Goal: Task Accomplishment & Management: Manage account settings

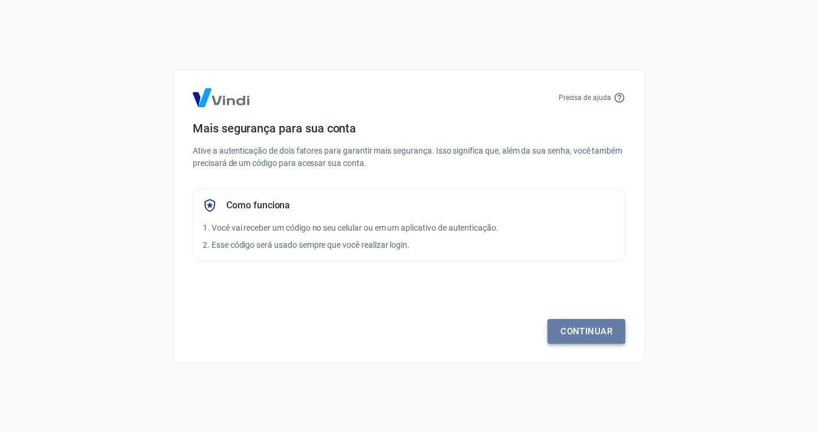
click at [594, 336] on link "Continuar" at bounding box center [586, 331] width 78 height 25
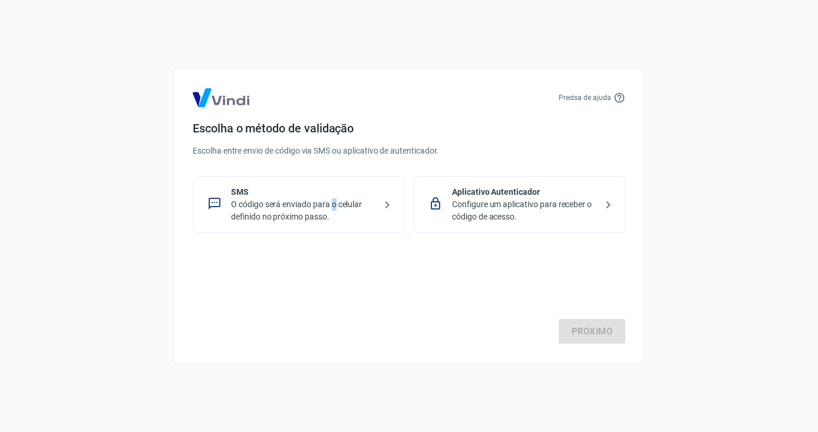
click at [334, 204] on p "O código será enviado para o celular definido no próximo passo." at bounding box center [303, 211] width 144 height 25
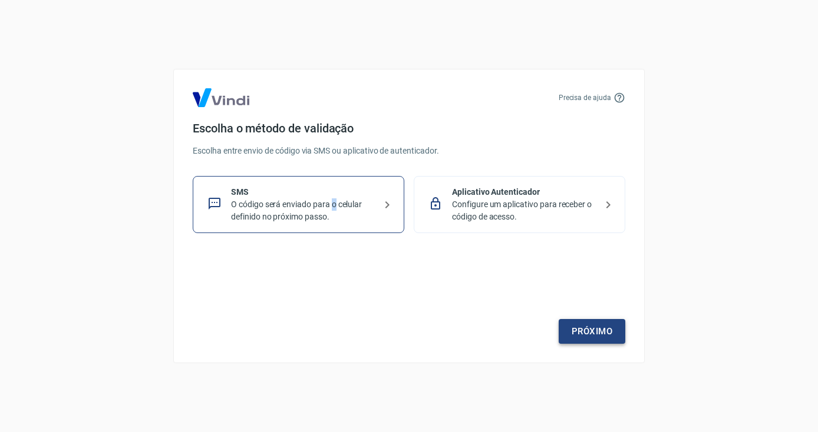
click at [565, 335] on link "Próximo" at bounding box center [591, 331] width 67 height 25
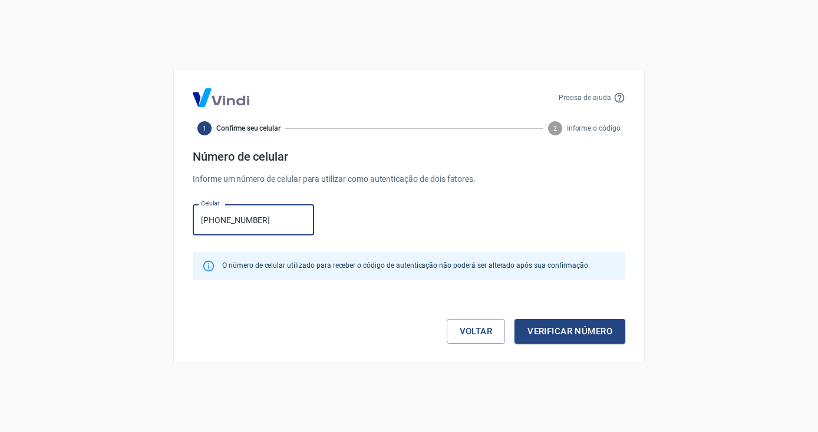
type input "[PHONE_NUMBER]"
click at [573, 330] on button "Verificar número" at bounding box center [569, 331] width 111 height 25
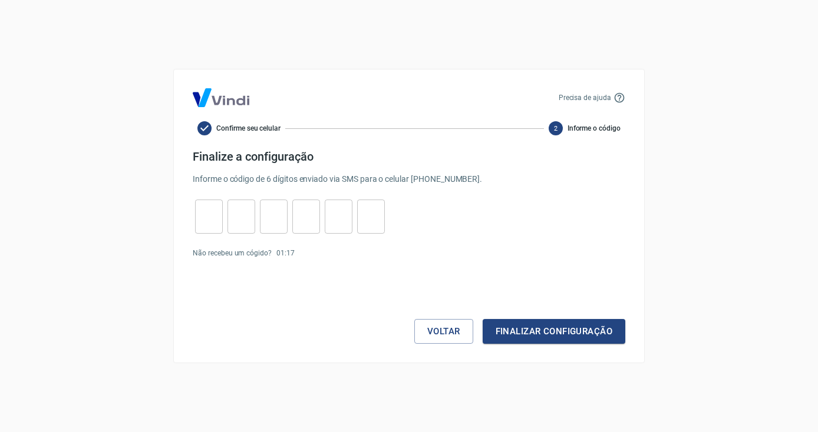
click at [204, 220] on input "tel" at bounding box center [209, 216] width 28 height 25
type input "1"
type input "4"
type input "3"
type input "5"
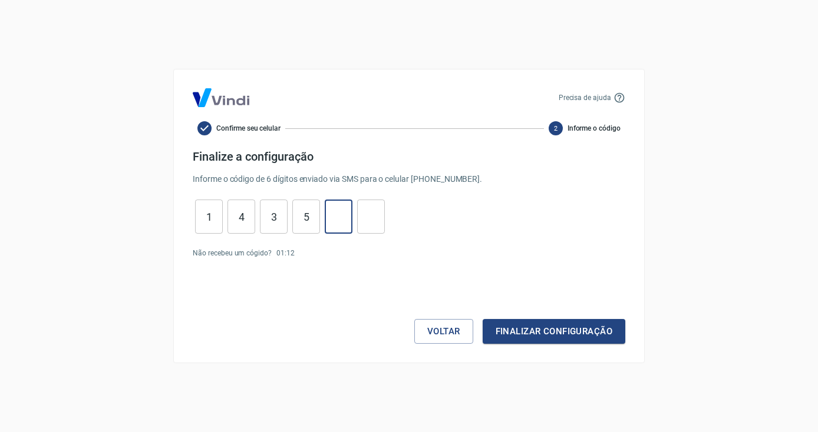
type input "0"
type input "1"
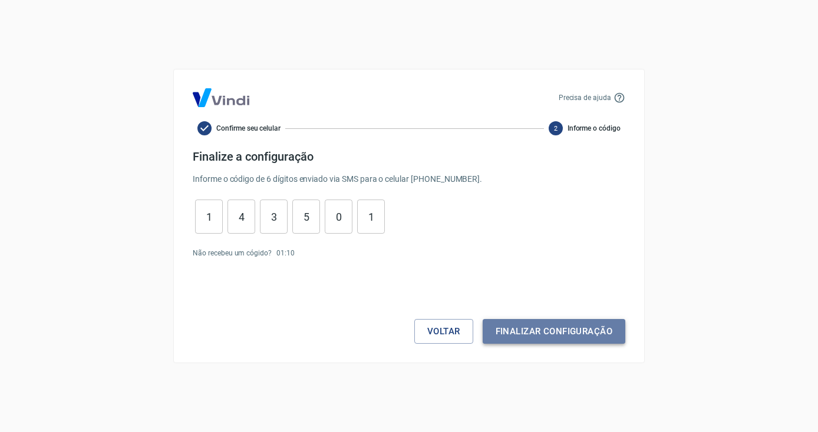
click at [578, 333] on button "Finalizar configuração" at bounding box center [553, 331] width 143 height 25
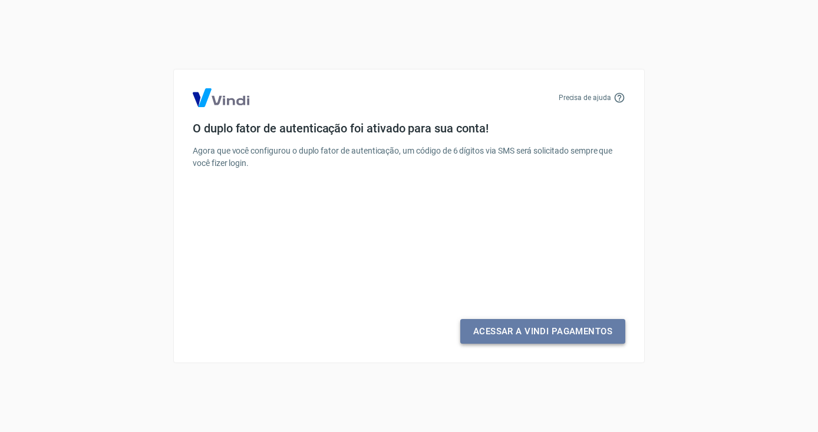
click at [535, 335] on link "Acessar a Vindi Pagamentos" at bounding box center [542, 331] width 165 height 25
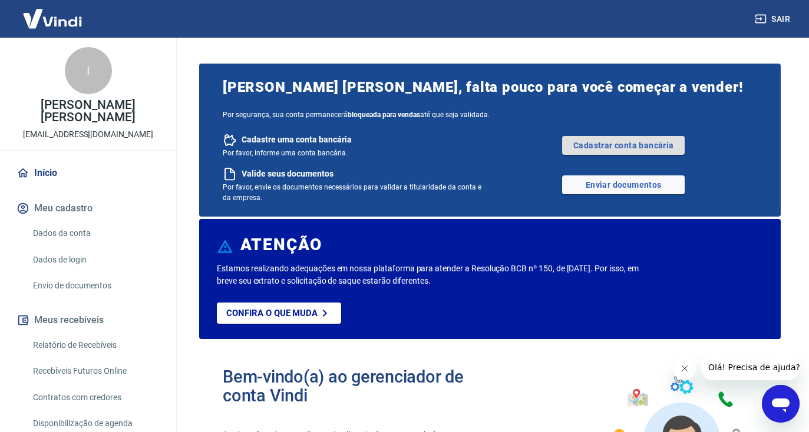
click at [603, 147] on link "Cadastrar conta bancária" at bounding box center [623, 145] width 123 height 19
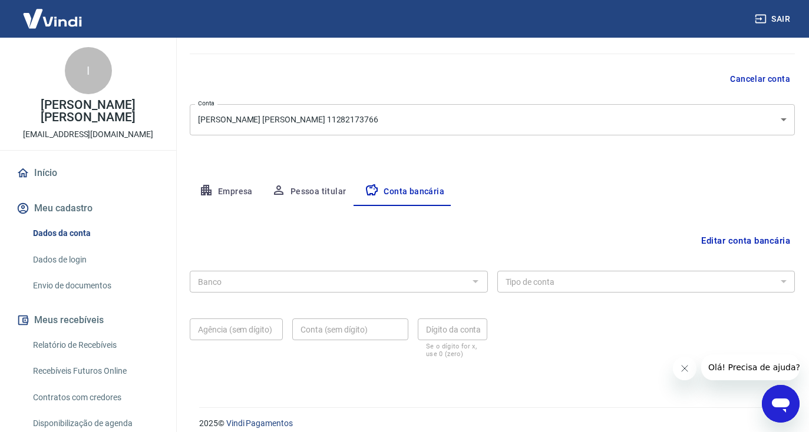
scroll to position [104, 0]
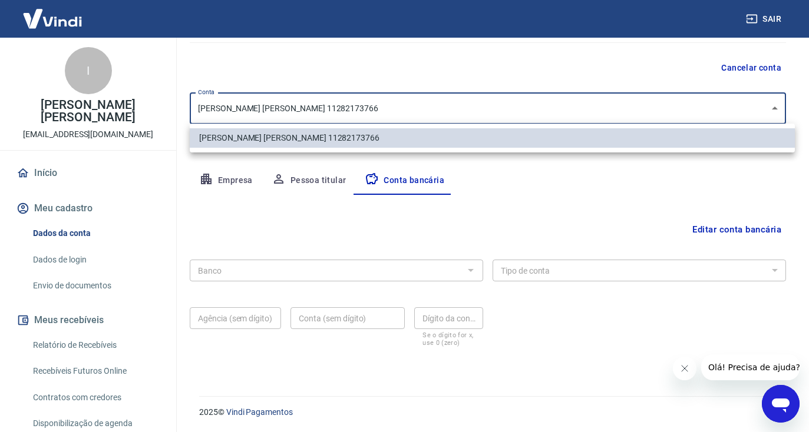
click at [611, 112] on body "Sair I [PERSON_NAME] [PERSON_NAME] [EMAIL_ADDRESS][DOMAIN_NAME] Início Meu cada…" at bounding box center [404, 112] width 809 height 432
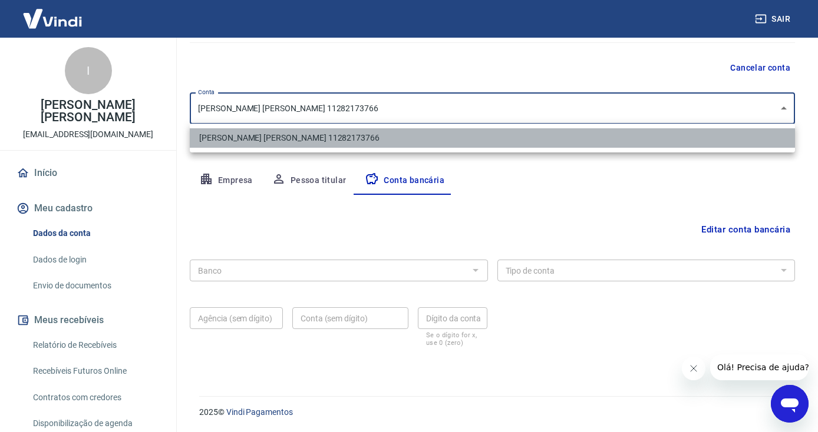
click at [586, 138] on li "[PERSON_NAME] [PERSON_NAME] 11282173766" at bounding box center [492, 137] width 605 height 19
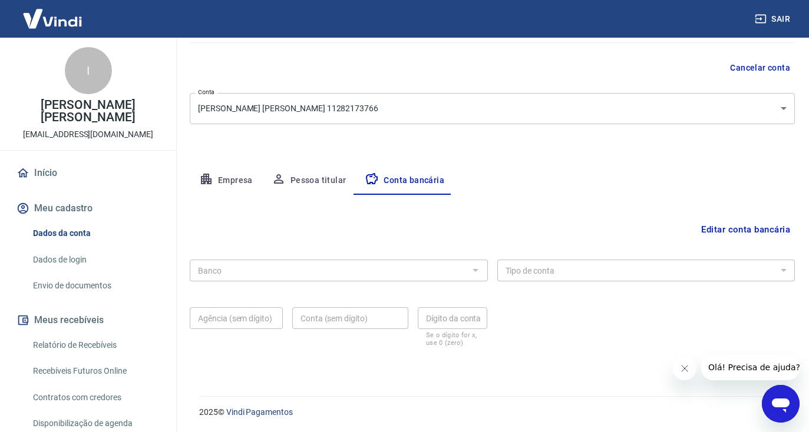
click at [227, 181] on button "Empresa" at bounding box center [226, 181] width 72 height 28
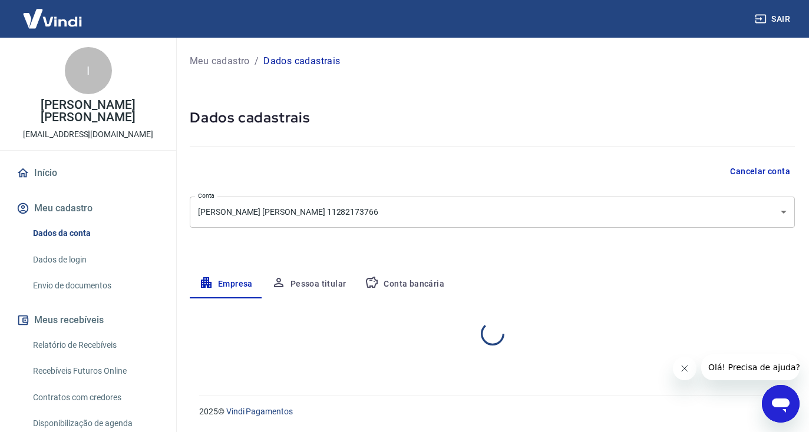
select select "RJ"
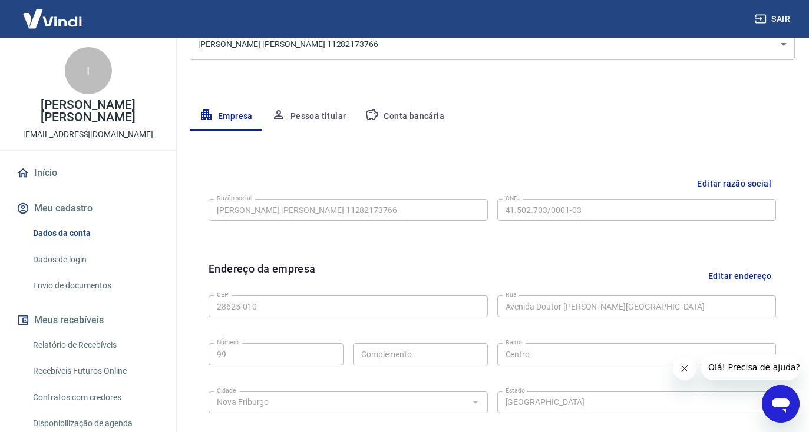
scroll to position [169, 0]
click at [389, 115] on button "Conta bancária" at bounding box center [404, 115] width 98 height 28
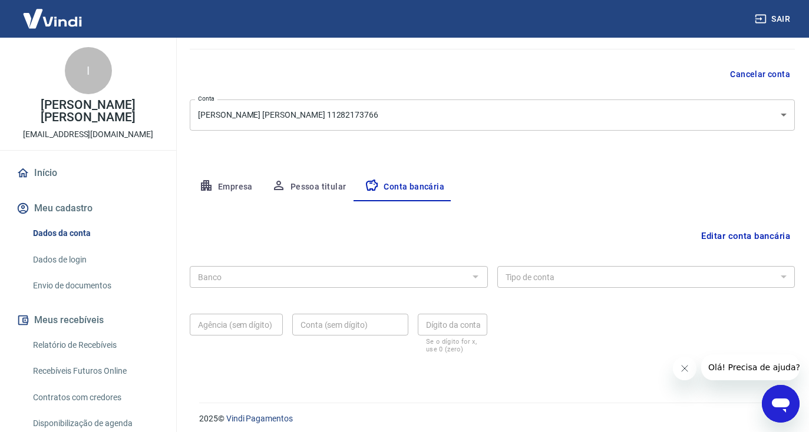
scroll to position [104, 0]
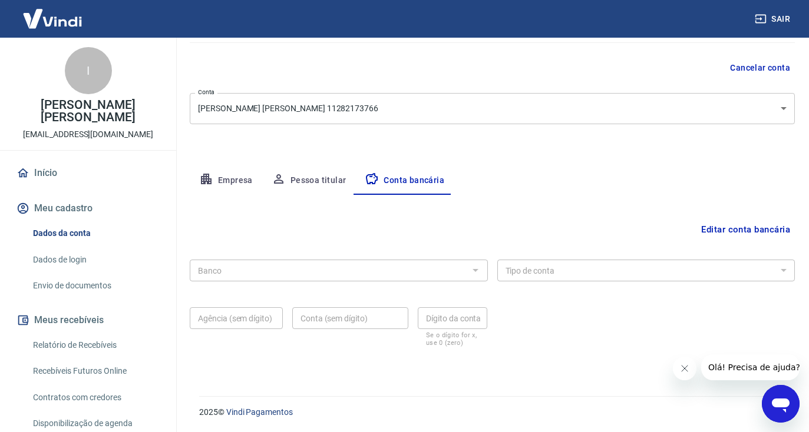
drag, startPoint x: 808, startPoint y: 220, endPoint x: 84, endPoint y: 1, distance: 756.6
click at [719, 230] on button "Editar conta bancária" at bounding box center [745, 230] width 98 height 22
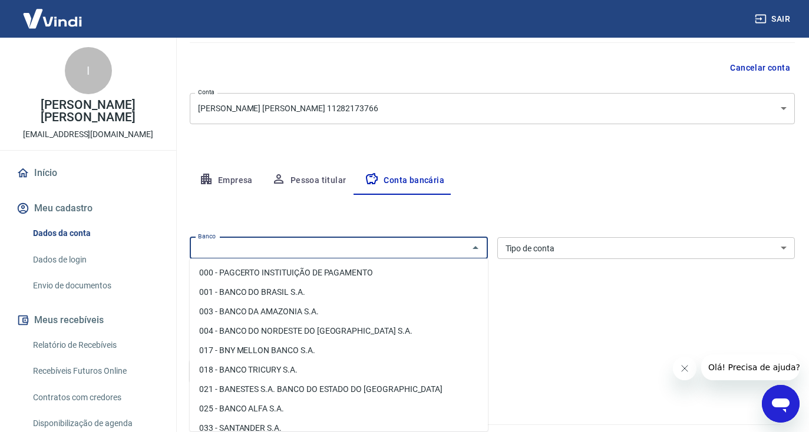
click at [333, 249] on input "Banco" at bounding box center [329, 248] width 272 height 15
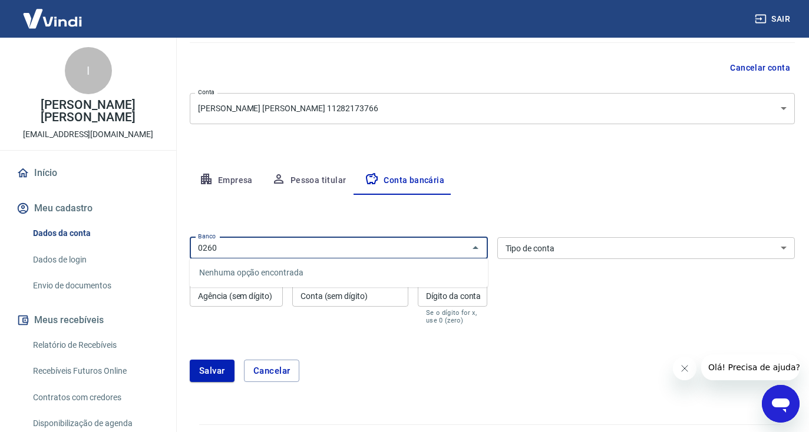
type input "0260"
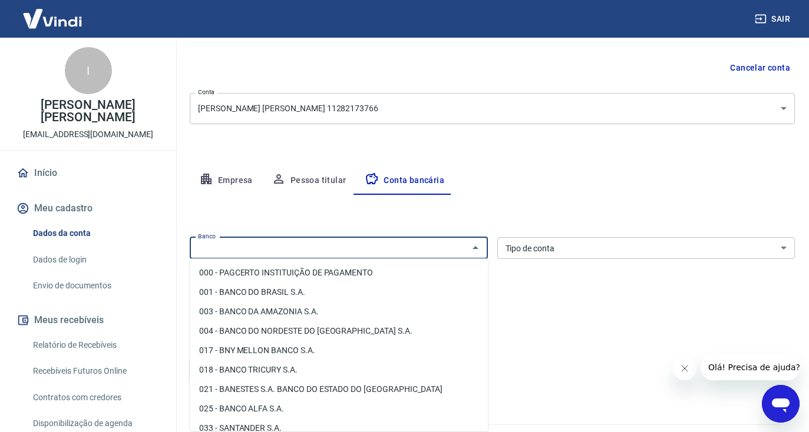
click at [277, 248] on input "Banco" at bounding box center [329, 248] width 272 height 15
drag, startPoint x: 356, startPoint y: 207, endPoint x: 358, endPoint y: 216, distance: 9.1
click at [356, 207] on div "Editar conta bancária Banco Banco Tipo de conta Conta Corrente Conta Poupança T…" at bounding box center [492, 295] width 605 height 201
drag, startPoint x: 282, startPoint y: 247, endPoint x: 289, endPoint y: 250, distance: 7.5
click at [282, 249] on input "Banco" at bounding box center [329, 248] width 272 height 15
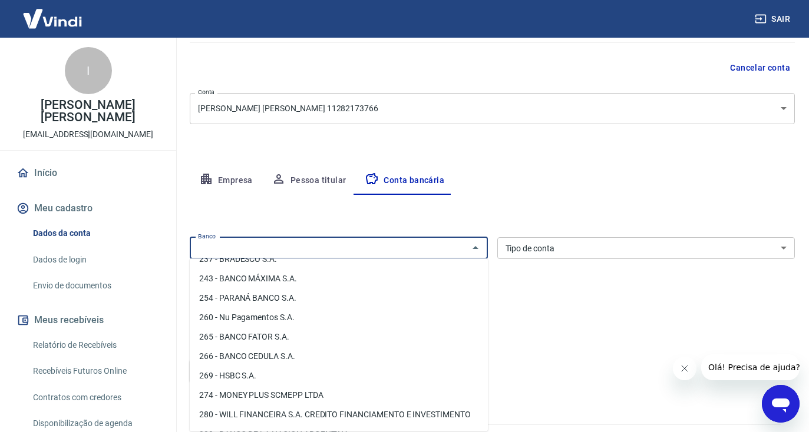
scroll to position [927, 0]
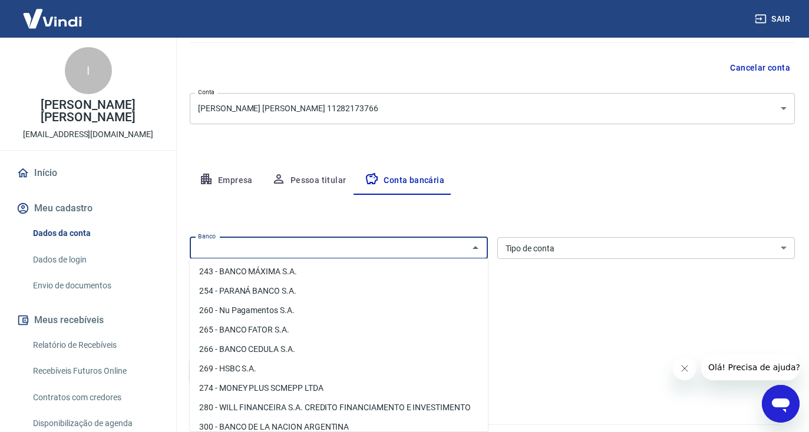
click at [259, 308] on li "260 - Nu Pagamentos S.A." at bounding box center [339, 310] width 298 height 19
type input "260 - Nu Pagamentos S.A."
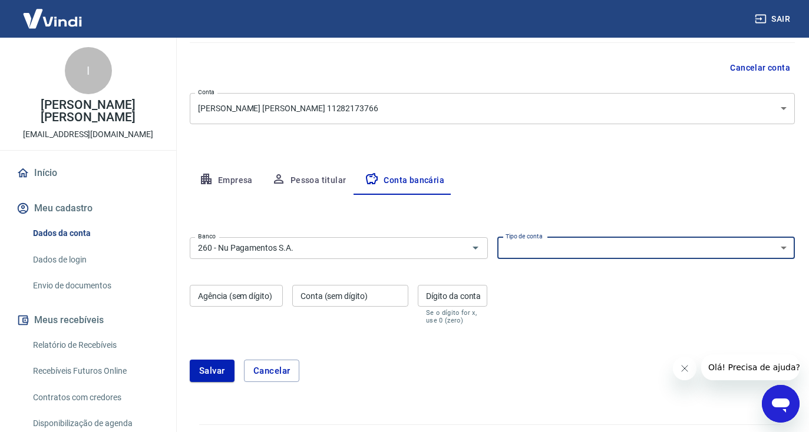
select select "1"
click at [250, 297] on input "Agência (sem dígito)" at bounding box center [236, 296] width 93 height 22
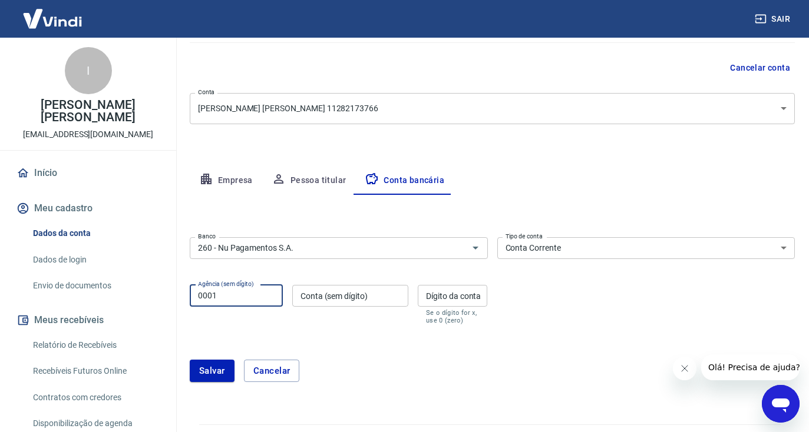
type input "0001"
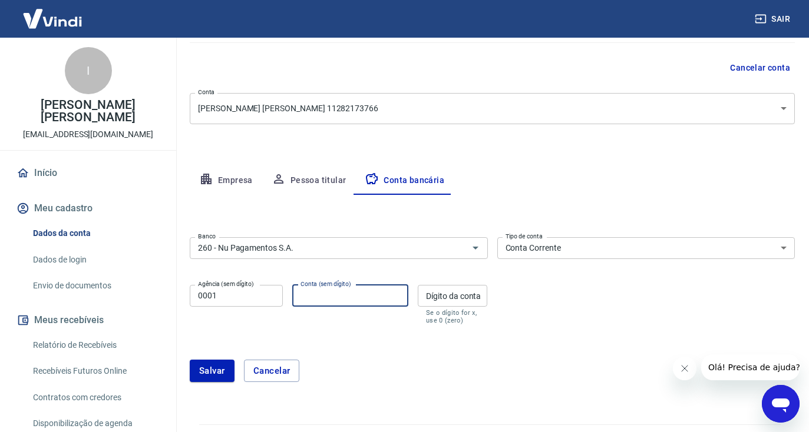
paste input "37263115-1"
click at [358, 296] on input "37263115-1" at bounding box center [350, 296] width 116 height 22
type input "37263115"
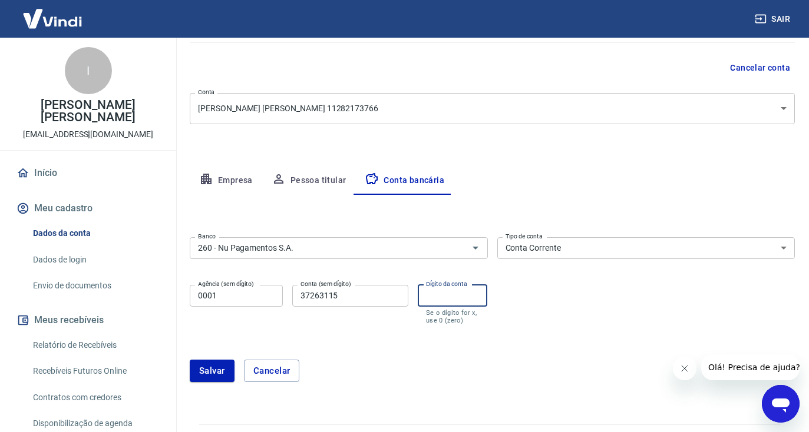
click at [442, 297] on input "Dígito da conta" at bounding box center [453, 296] width 70 height 22
type input "1"
click at [593, 344] on form "Banco 260 - Nu Pagamentos S.A. Banco Tipo de conta Conta Corrente Conta Poupanç…" at bounding box center [492, 315] width 605 height 164
click at [213, 366] on button "Salvar" at bounding box center [212, 371] width 45 height 22
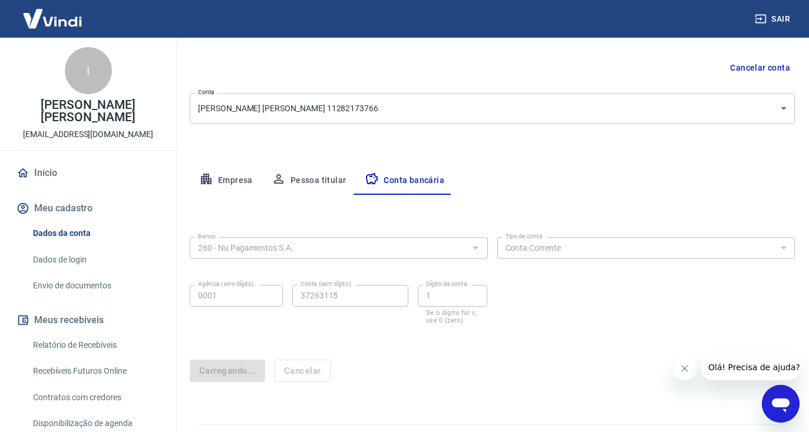
scroll to position [0, 0]
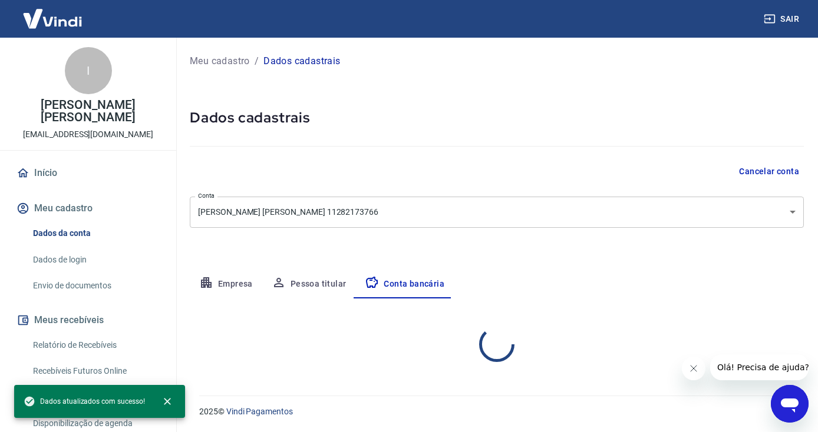
select select "1"
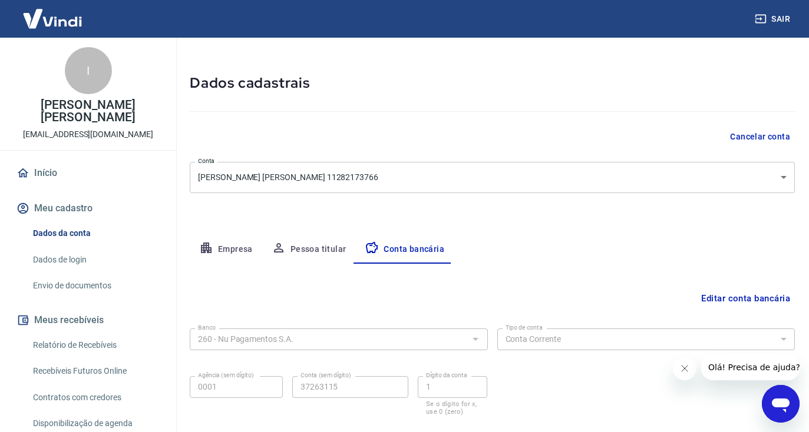
scroll to position [21, 0]
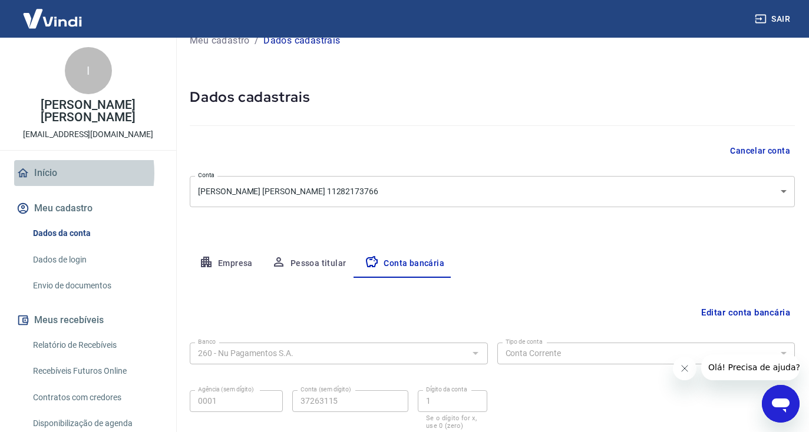
click at [43, 173] on link "Início" at bounding box center [88, 173] width 148 height 26
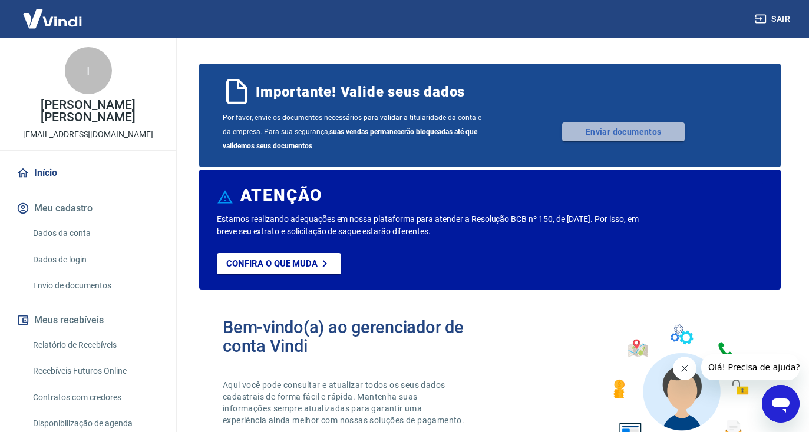
click at [621, 133] on link "Enviar documentos" at bounding box center [623, 132] width 123 height 19
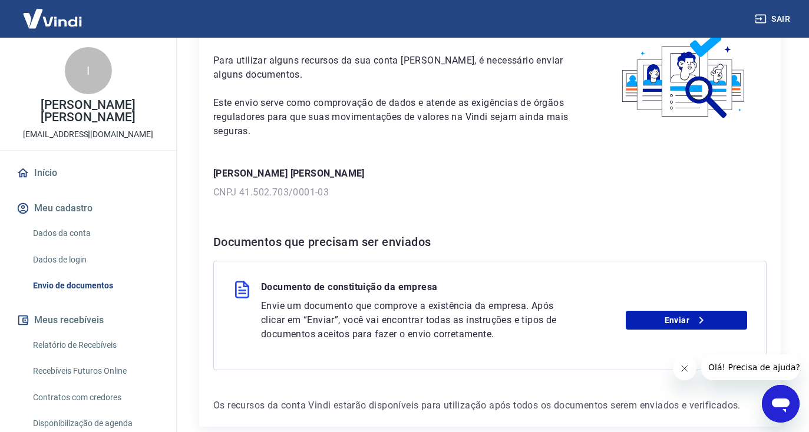
scroll to position [128, 0]
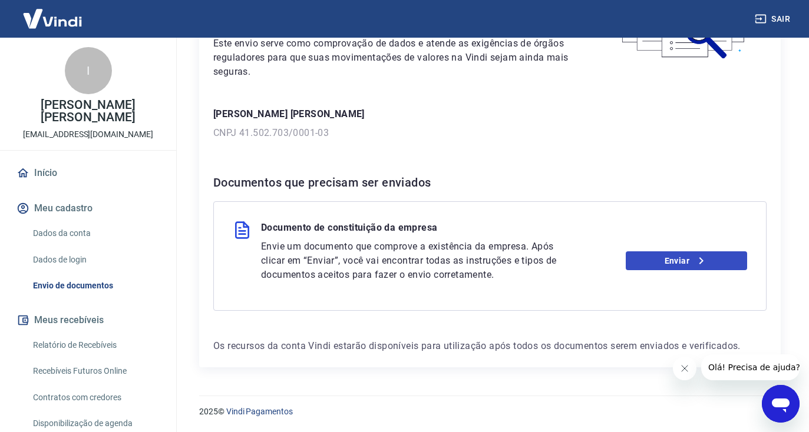
click at [698, 260] on icon at bounding box center [701, 261] width 14 height 14
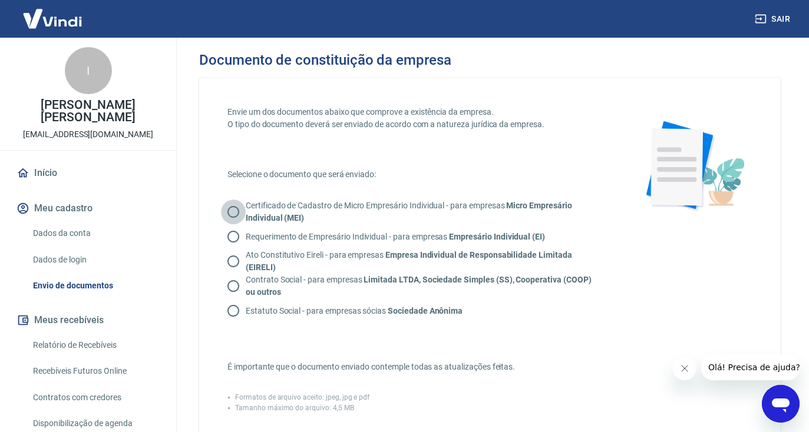
click at [231, 209] on input "Certificado de Cadastro de Micro Empresário Individual - para empresas Micro Em…" at bounding box center [233, 212] width 25 height 25
radio input "true"
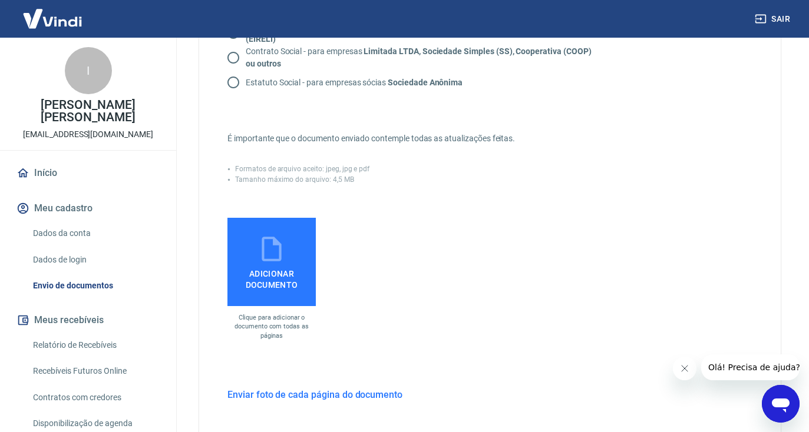
scroll to position [233, 0]
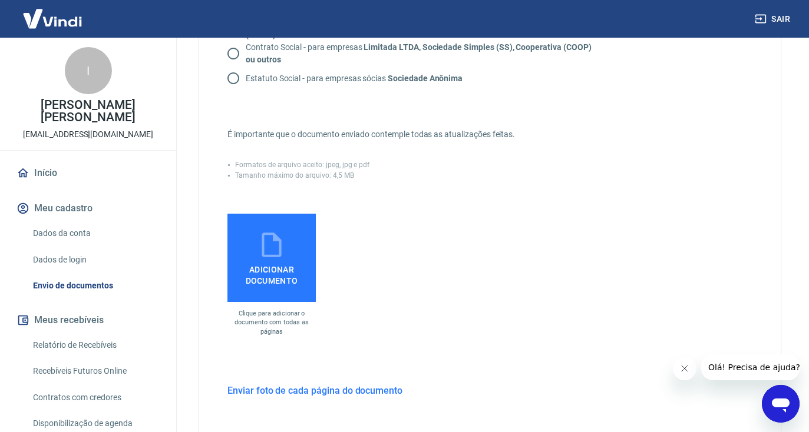
click at [274, 263] on span "Adicionar documento" at bounding box center [271, 273] width 79 height 27
click at [0, 0] on input "Adicionar documento" at bounding box center [0, 0] width 0 height 0
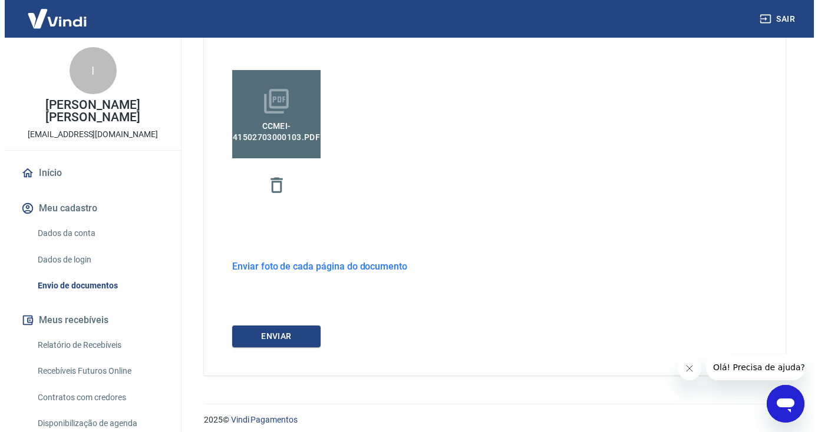
scroll to position [384, 0]
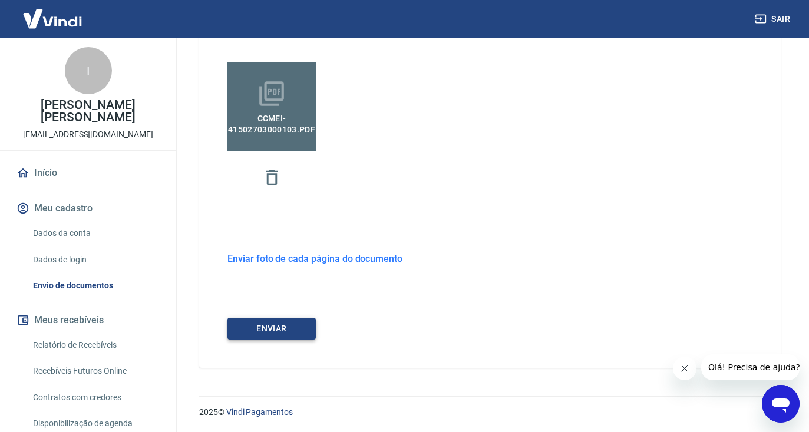
click at [273, 329] on button "ENVIAR" at bounding box center [271, 329] width 88 height 22
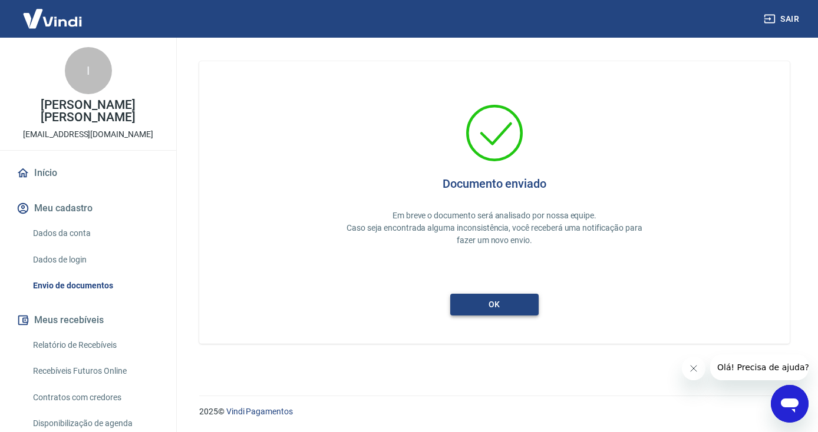
click at [502, 304] on button "ok" at bounding box center [494, 305] width 88 height 22
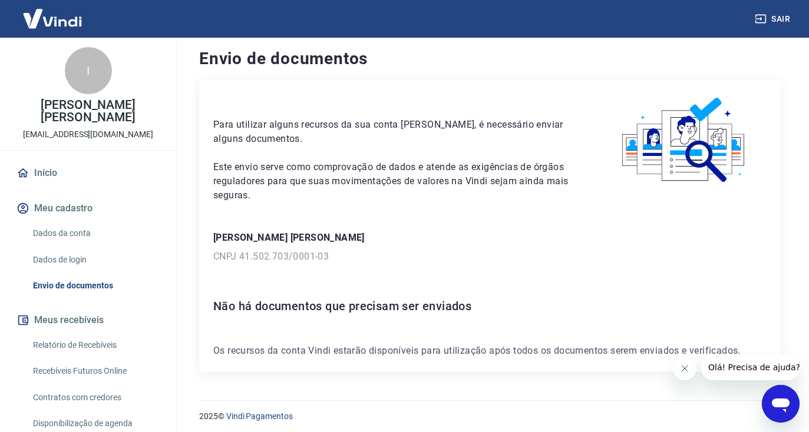
scroll to position [9, 0]
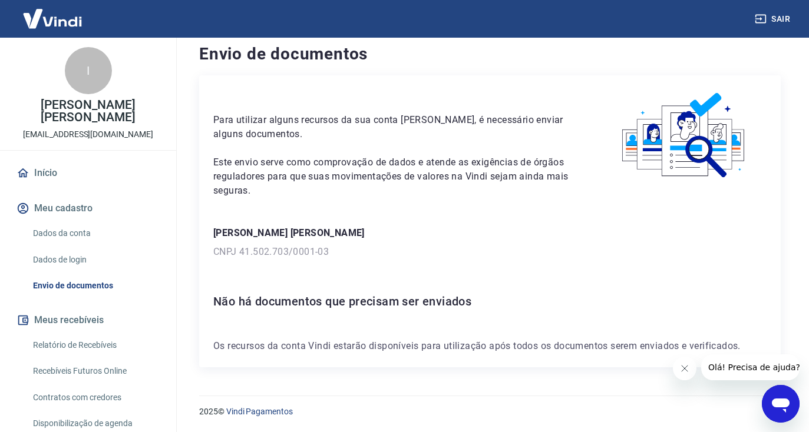
click at [43, 171] on link "Início" at bounding box center [88, 173] width 148 height 26
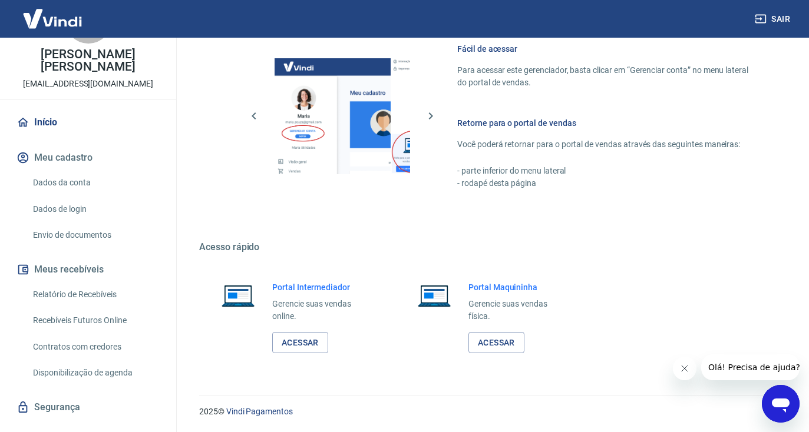
scroll to position [72, 0]
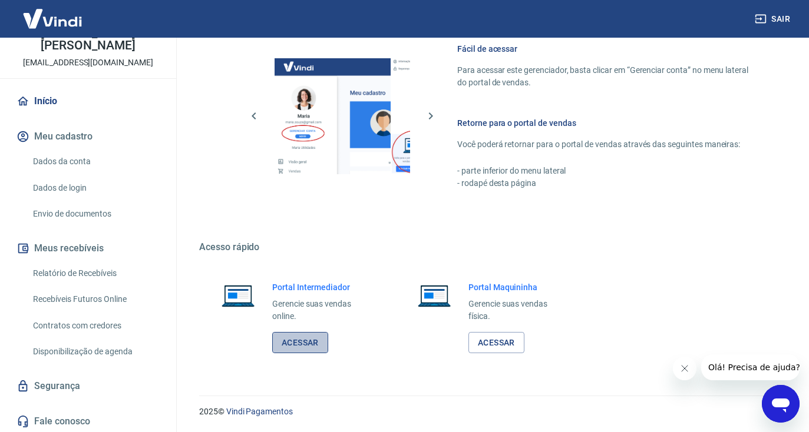
click at [307, 345] on link "Acessar" at bounding box center [300, 343] width 56 height 22
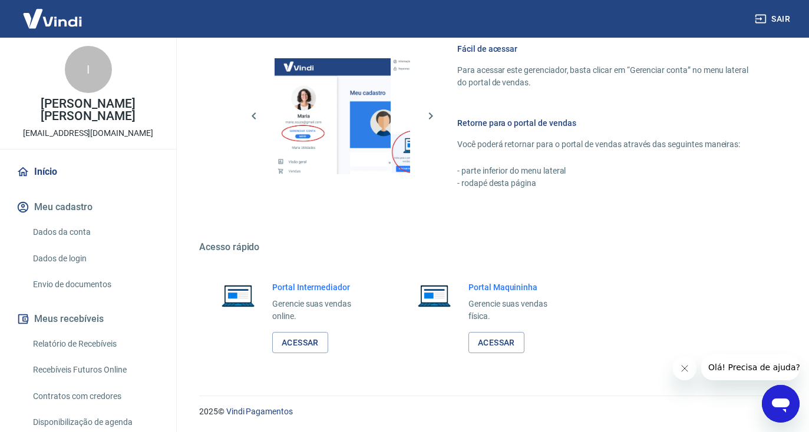
scroll to position [0, 0]
click at [70, 204] on button "Meu cadastro" at bounding box center [88, 209] width 148 height 26
click at [69, 233] on link "Dados da conta" at bounding box center [95, 233] width 134 height 24
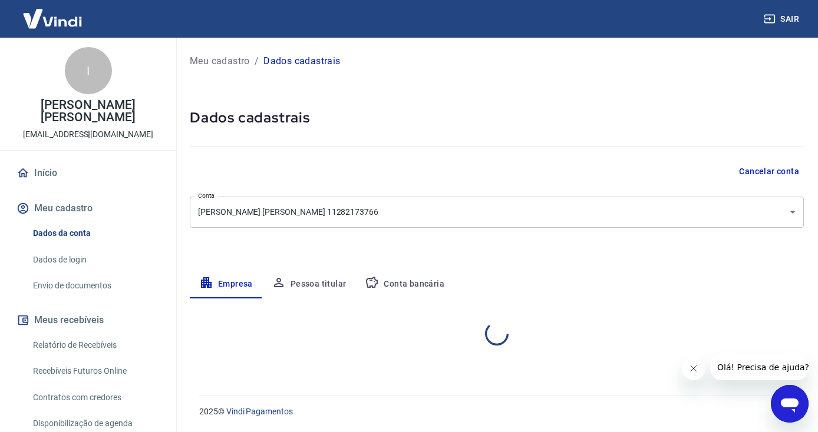
select select "RJ"
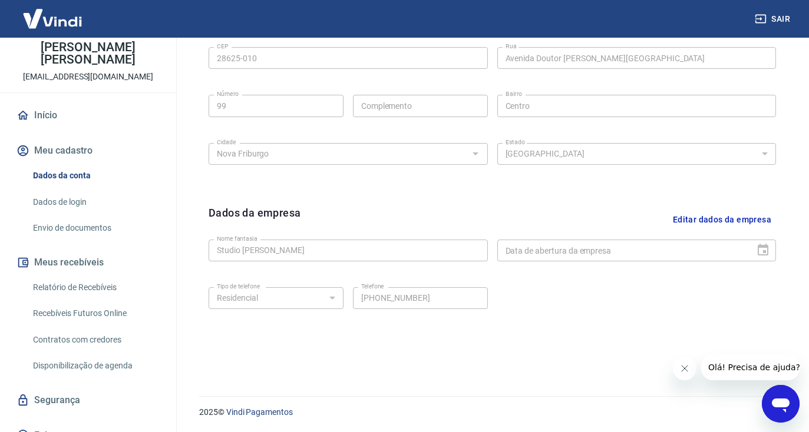
scroll to position [72, 0]
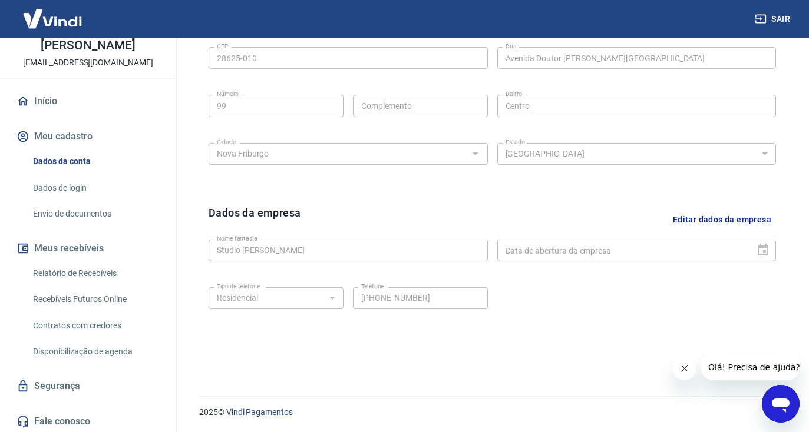
click at [60, 136] on button "Meu cadastro" at bounding box center [88, 137] width 148 height 26
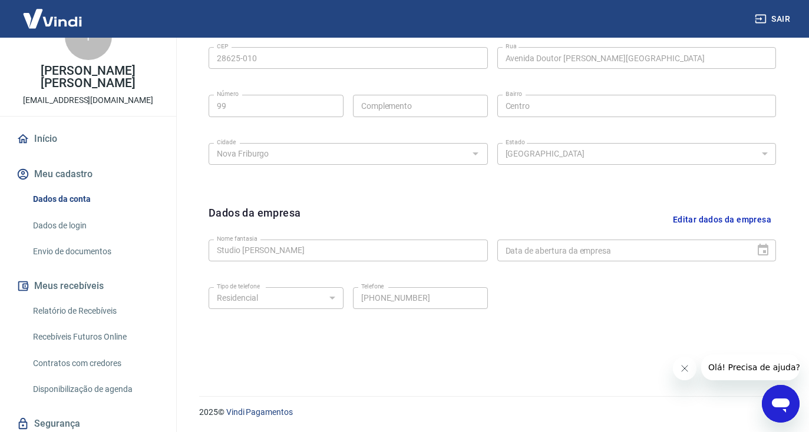
scroll to position [0, 0]
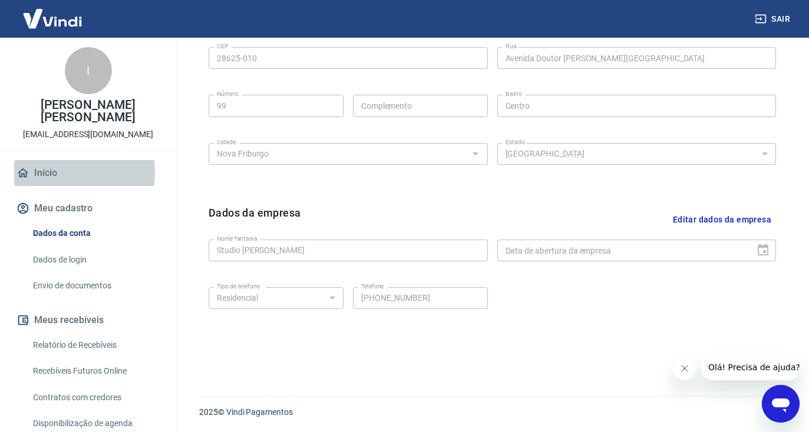
click at [45, 172] on link "Início" at bounding box center [88, 173] width 148 height 26
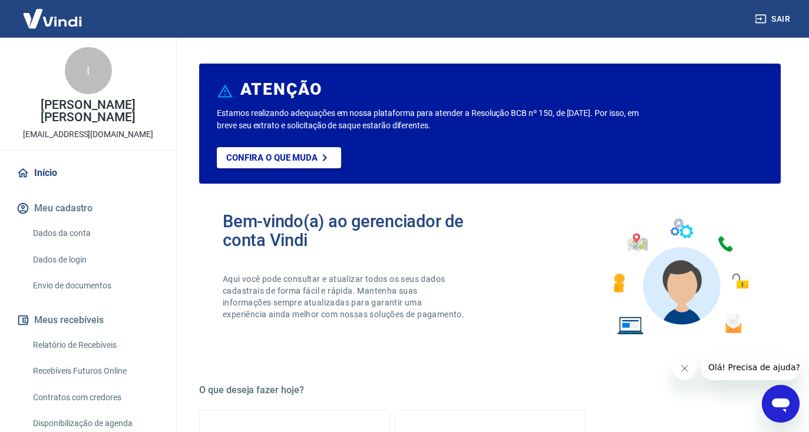
click at [34, 21] on img at bounding box center [52, 19] width 77 height 36
